Goal: Transaction & Acquisition: Purchase product/service

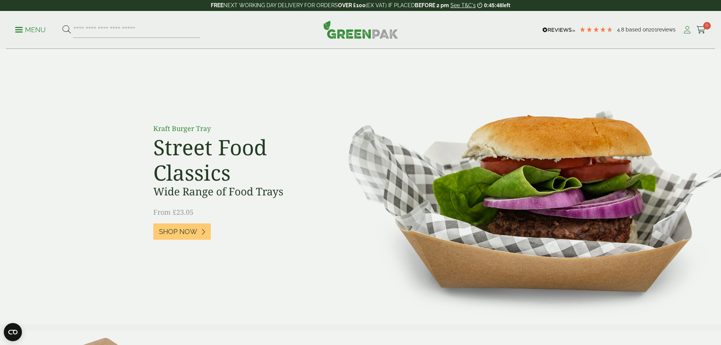
click at [682, 29] on icon at bounding box center [686, 30] width 9 height 8
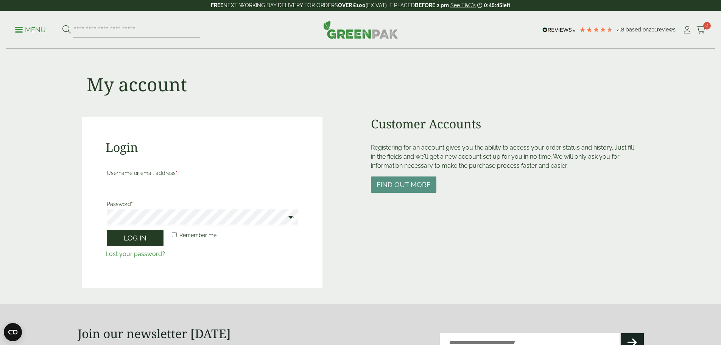
type input "**********"
click at [145, 240] on button "Log in" at bounding box center [135, 238] width 57 height 16
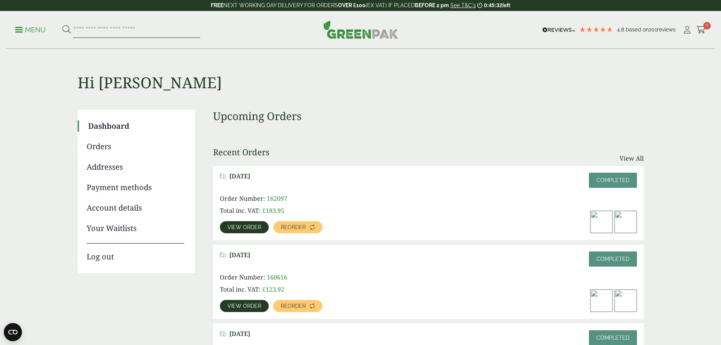
click at [168, 37] on input "search" at bounding box center [136, 30] width 127 height 16
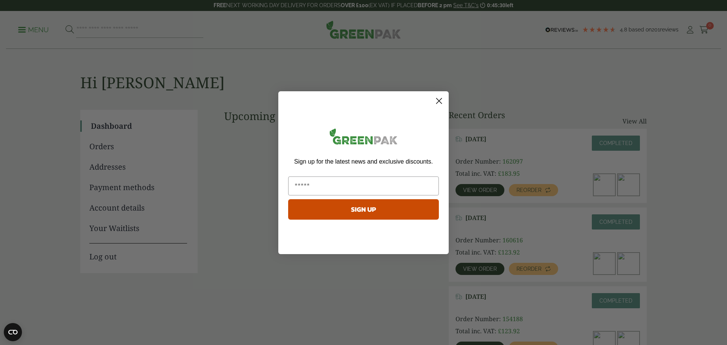
click at [438, 99] on circle "Close dialog" at bounding box center [439, 100] width 12 height 12
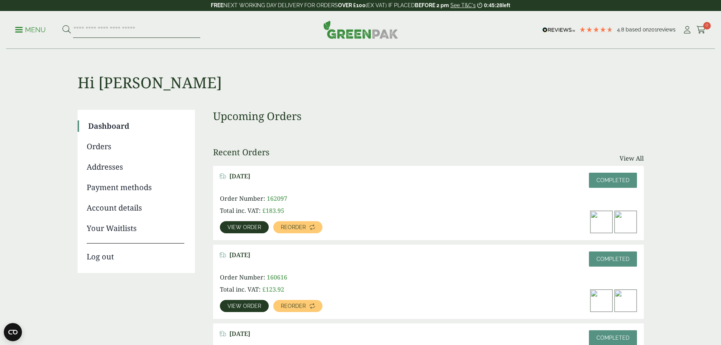
click at [183, 31] on input "search" at bounding box center [136, 30] width 127 height 16
type input "**********"
click at [62, 25] on button at bounding box center [66, 30] width 8 height 10
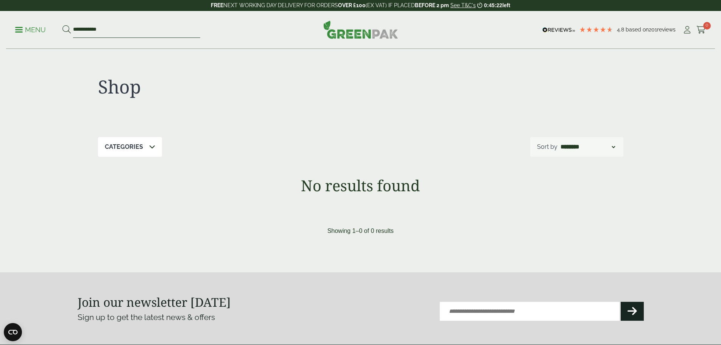
click at [144, 31] on input "**********" at bounding box center [136, 30] width 127 height 16
type input "**********"
click at [62, 25] on button at bounding box center [66, 30] width 8 height 10
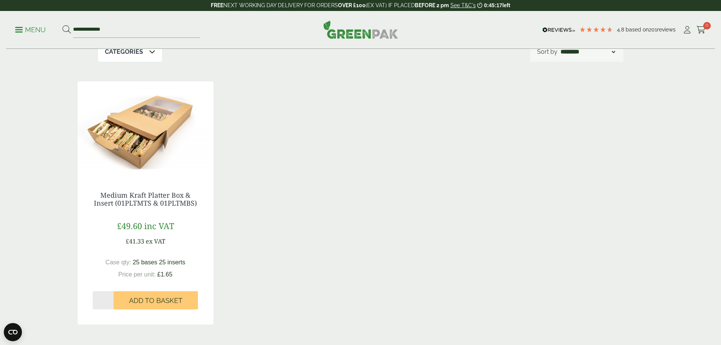
scroll to position [95, 0]
click at [134, 204] on link "Medium Kraft Platter Box & Insert (01PLTMTS & 01PLTMBS)" at bounding box center [145, 198] width 103 height 17
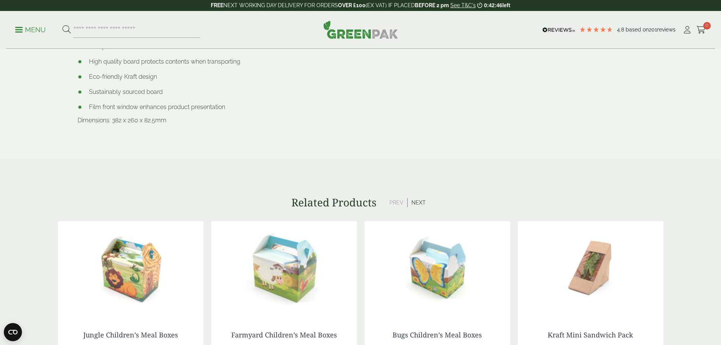
scroll to position [609, 0]
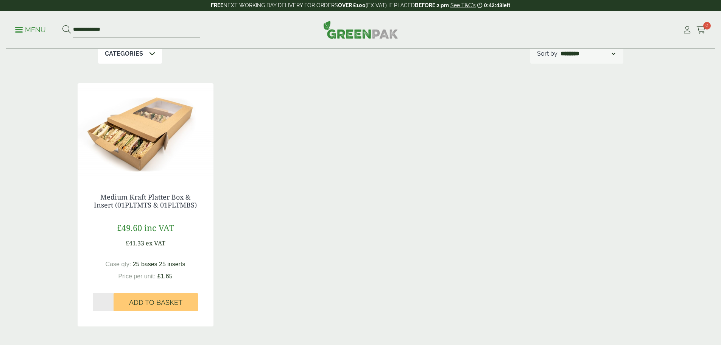
scroll to position [95, 0]
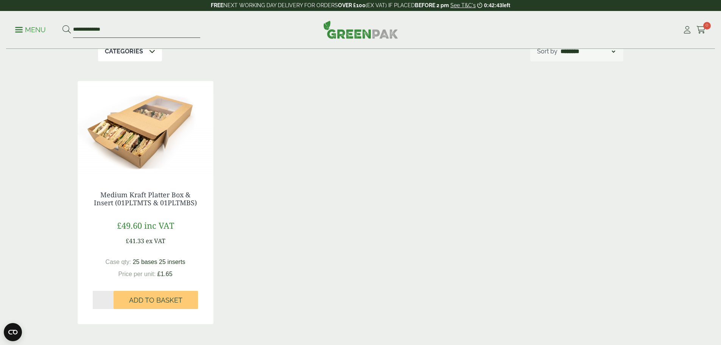
click at [182, 36] on input "**********" at bounding box center [136, 30] width 127 height 16
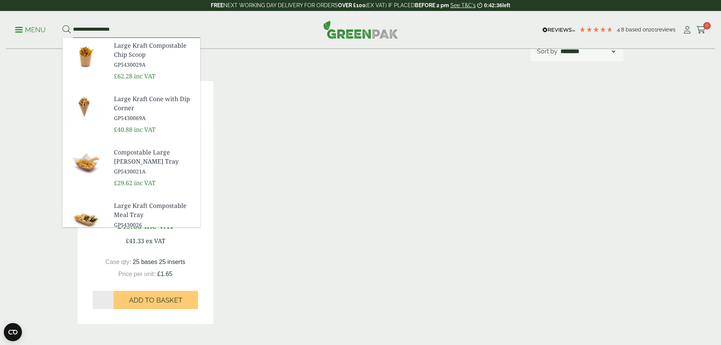
type input "**********"
click at [62, 25] on button at bounding box center [66, 30] width 8 height 10
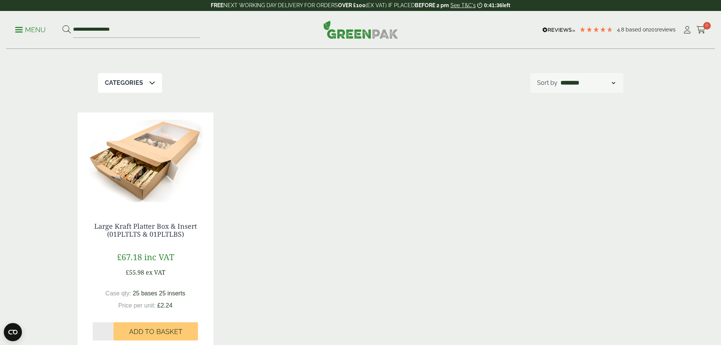
scroll to position [63, 0]
click at [174, 235] on link "Large Kraft Platter Box & Insert (01PLTLTS & 01PLTLBS)" at bounding box center [145, 230] width 103 height 17
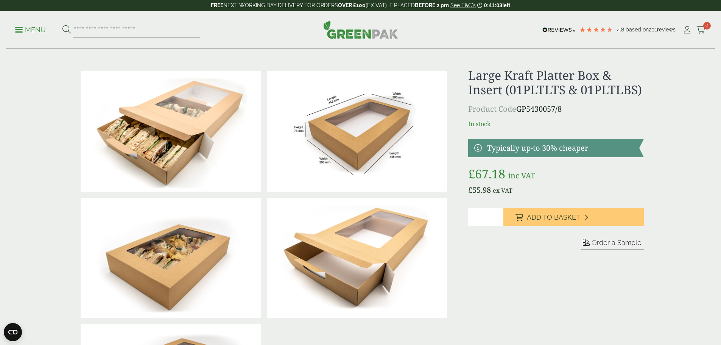
click at [482, 216] on input "*" at bounding box center [485, 217] width 35 height 18
type input "*"
click at [498, 215] on input "*" at bounding box center [485, 217] width 35 height 18
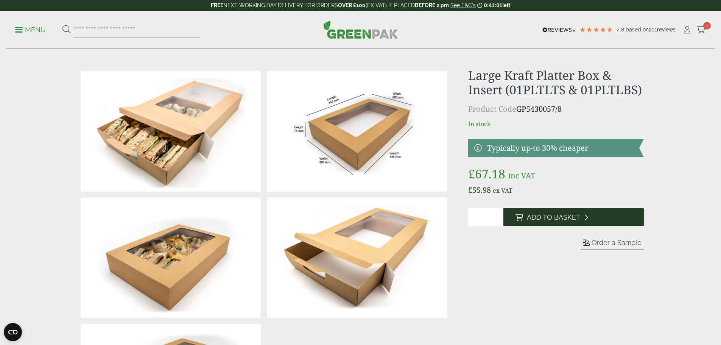
click at [540, 220] on span "Add to Basket" at bounding box center [553, 217] width 53 height 8
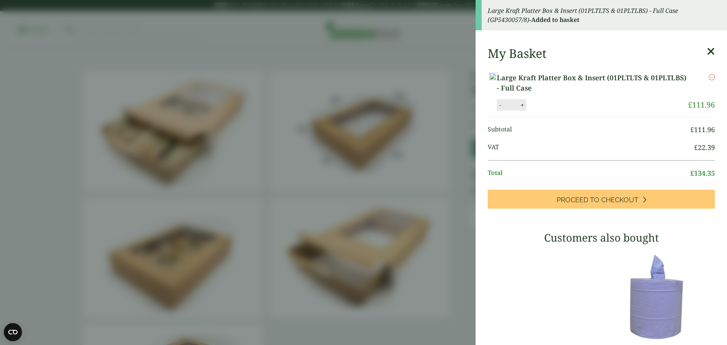
click at [297, 137] on aside "Large Kraft Platter Box & Insert (01PLTLTS & 01PLTLBS) - Full Case (GP5430057/8…" at bounding box center [363, 172] width 727 height 345
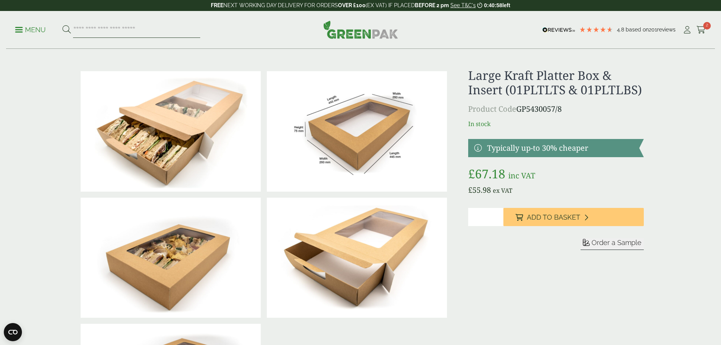
click at [163, 31] on input "search" at bounding box center [136, 30] width 127 height 16
type input "**********"
click at [62, 25] on button at bounding box center [66, 30] width 8 height 10
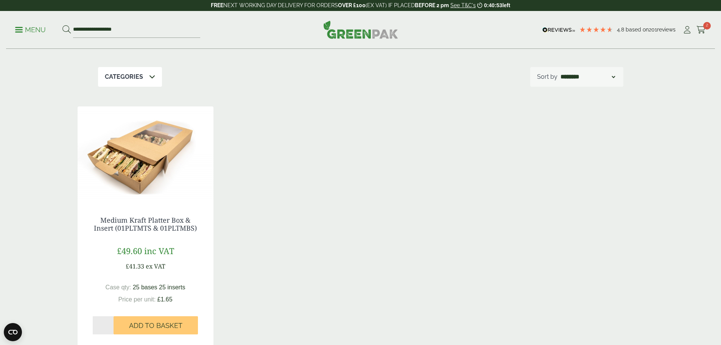
scroll to position [78, 0]
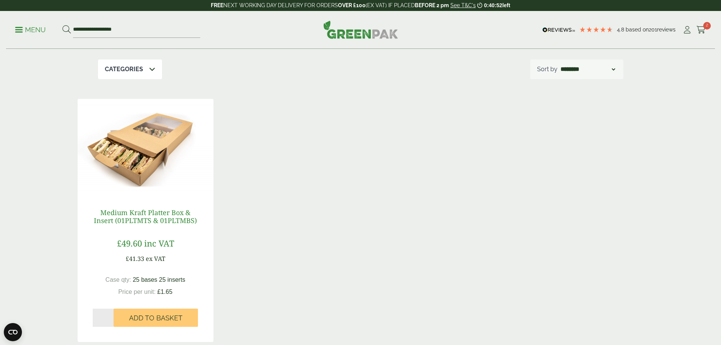
click at [166, 222] on link "Medium Kraft Platter Box & Insert (01PLTMTS & 01PLTMBS)" at bounding box center [145, 216] width 103 height 17
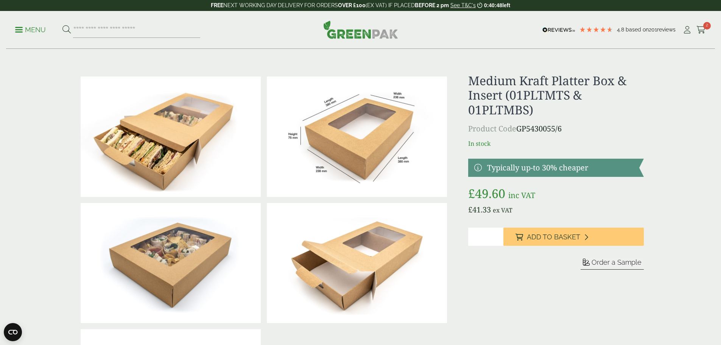
click at [496, 237] on input "*" at bounding box center [485, 236] width 35 height 18
type input "*"
click at [495, 235] on input "*" at bounding box center [485, 236] width 35 height 18
click at [539, 237] on span "Add to Basket" at bounding box center [553, 237] width 53 height 8
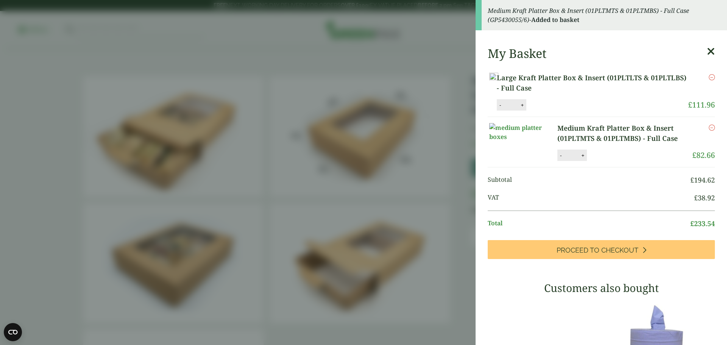
click at [418, 193] on aside "Medium Kraft Platter Box & Insert (01PLTMTS & 01PLTMBS) - Full Case (GP5430055/…" at bounding box center [363, 172] width 727 height 345
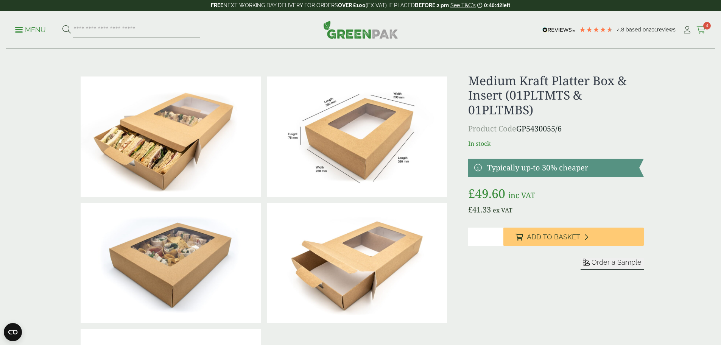
click at [703, 27] on span "4" at bounding box center [707, 26] width 8 height 8
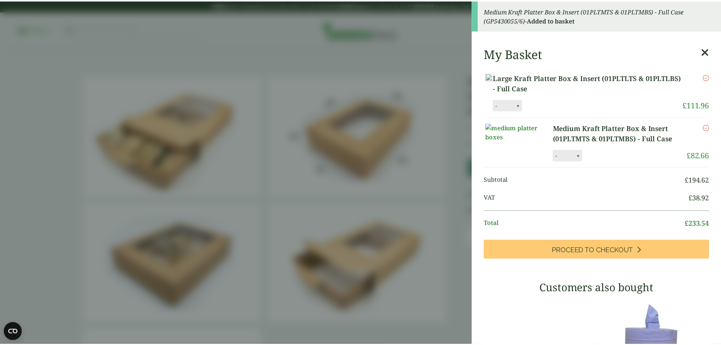
scroll to position [19, 0]
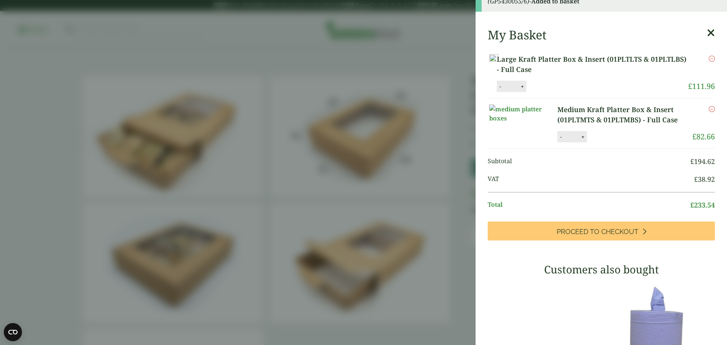
click at [403, 179] on aside "Medium Kraft Platter Box & Insert (01PLTMTS & 01PLTMBS) - Full Case (GP5430055/…" at bounding box center [363, 172] width 727 height 345
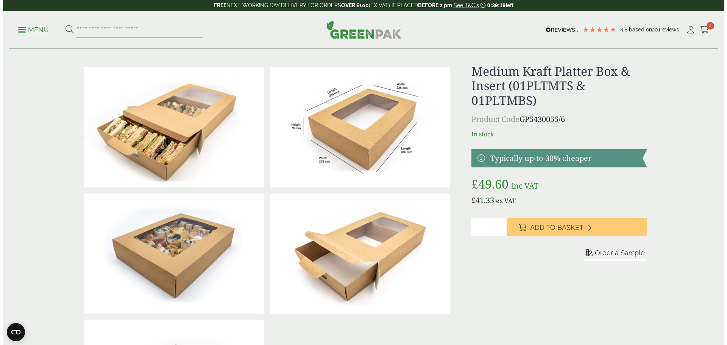
scroll to position [0, 0]
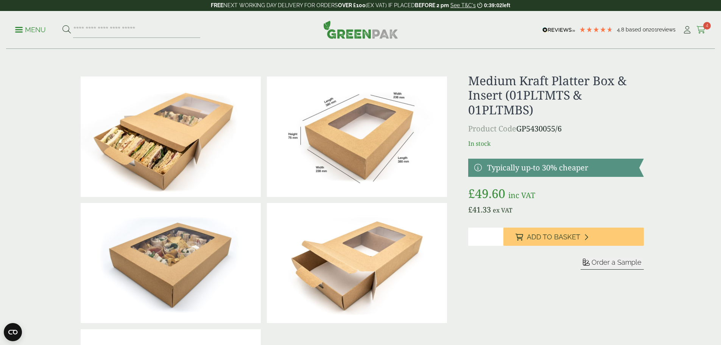
click at [699, 30] on icon at bounding box center [700, 30] width 9 height 8
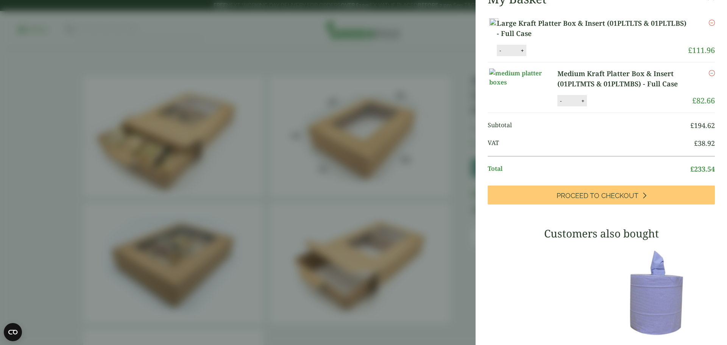
click at [620, 27] on link "Large Kraft Platter Box & Insert (01PLTLTS & 01PLTLBS) - Full Case" at bounding box center [592, 28] width 191 height 20
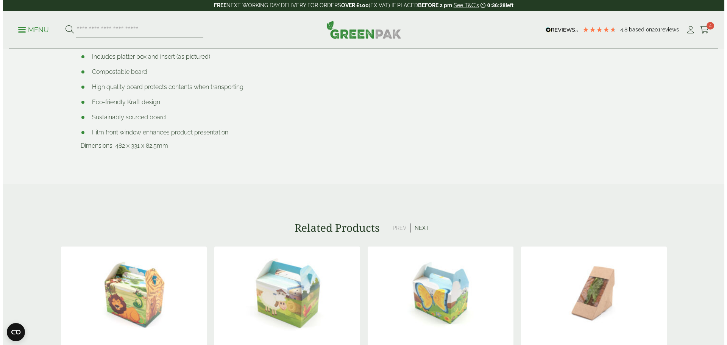
scroll to position [557, 0]
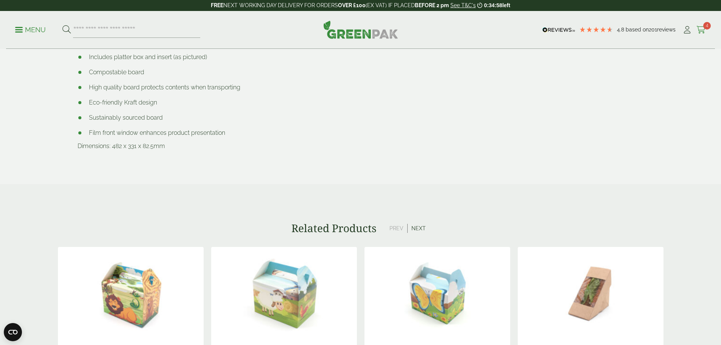
click at [699, 24] on link "Cart 4" at bounding box center [700, 29] width 9 height 11
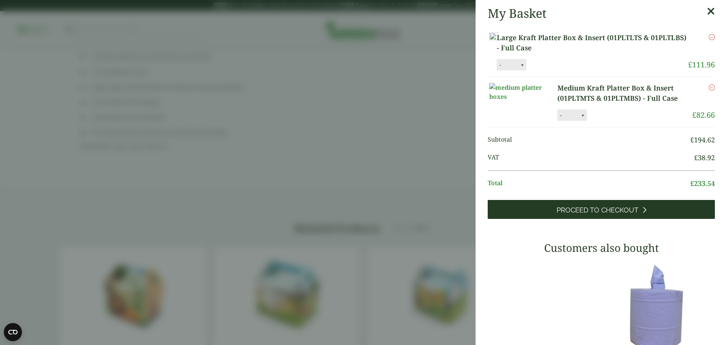
click at [614, 219] on link "Proceed to Checkout" at bounding box center [600, 209] width 227 height 19
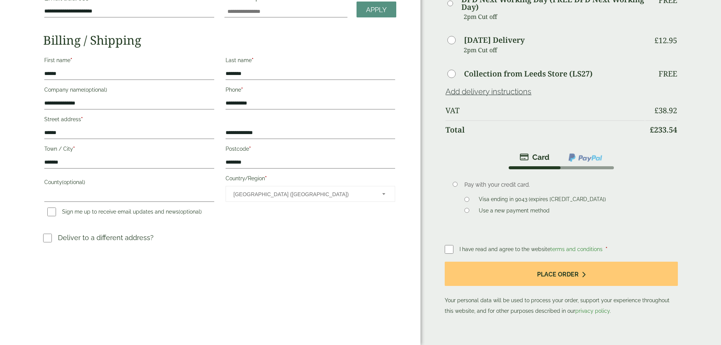
scroll to position [65, 0]
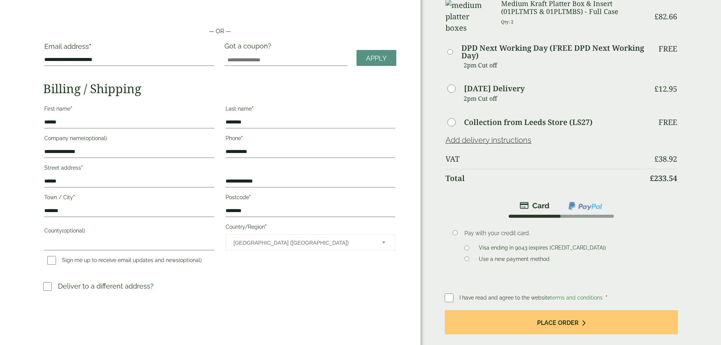
click at [444, 306] on div "Order Summary Item Ammount Large Kraft Platter Box & Insert (01PLTLTS & 01PLTLB…" at bounding box center [570, 164] width 301 height 459
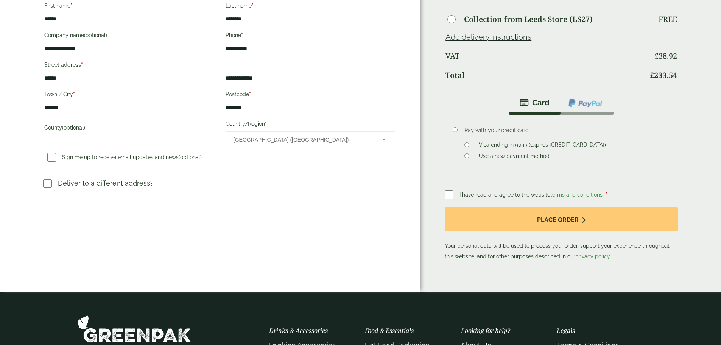
scroll to position [169, 0]
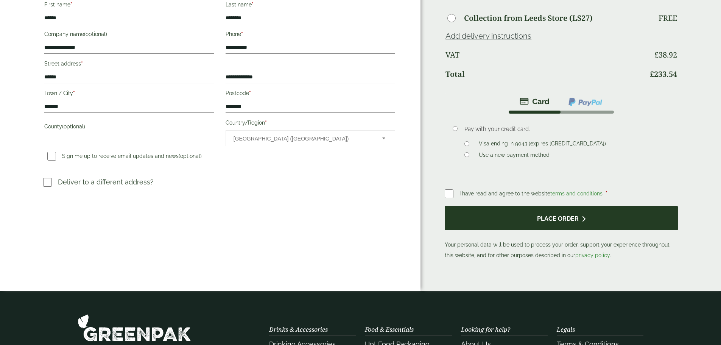
click at [582, 230] on button "Place order" at bounding box center [561, 218] width 233 height 25
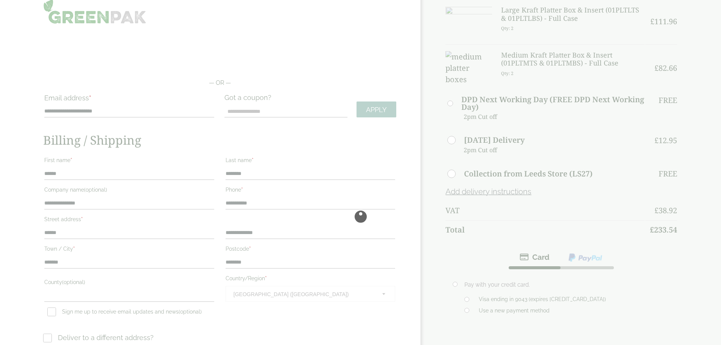
scroll to position [14, 0]
